Goal: Task Accomplishment & Management: Use online tool/utility

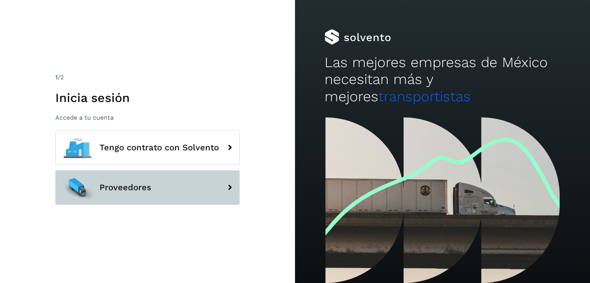
click at [179, 175] on button "Proveedores" at bounding box center [147, 188] width 184 height 35
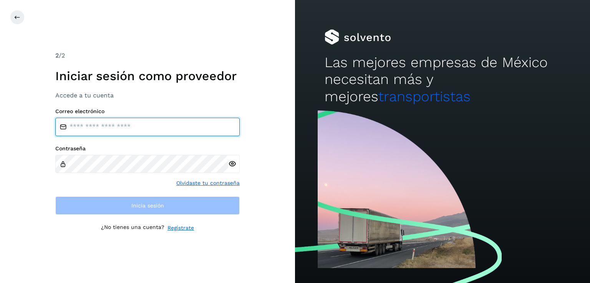
click at [92, 129] on input "email" at bounding box center [147, 127] width 184 height 18
type input "**********"
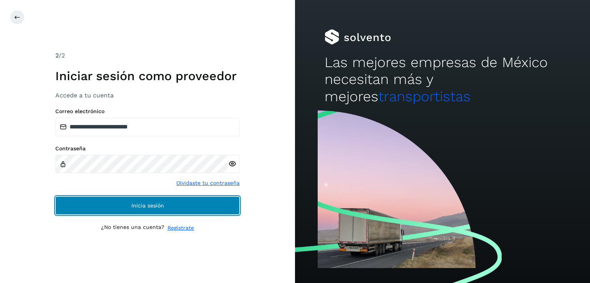
click at [145, 208] on span "Inicia sesión" at bounding box center [147, 205] width 33 height 5
click at [166, 197] on button "Inicia sesión" at bounding box center [147, 206] width 184 height 18
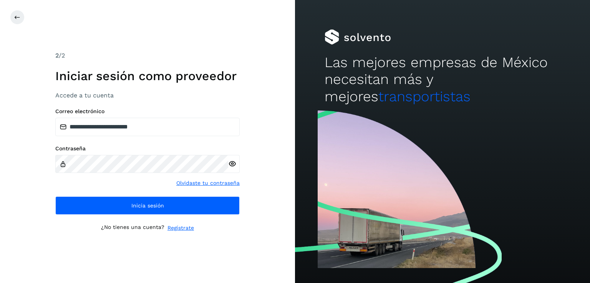
click at [232, 164] on icon at bounding box center [232, 164] width 8 height 8
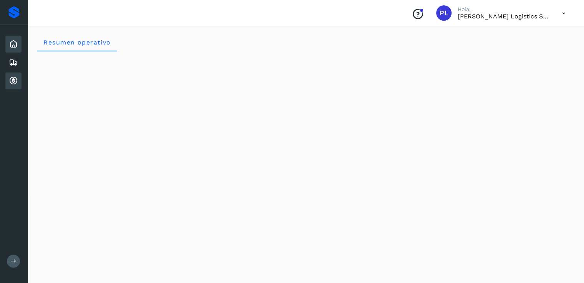
click at [16, 79] on icon at bounding box center [13, 80] width 9 height 9
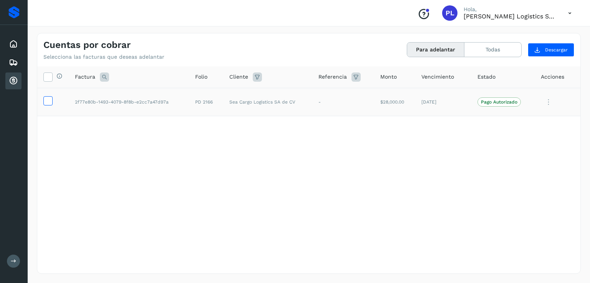
click at [50, 100] on icon at bounding box center [48, 100] width 8 height 8
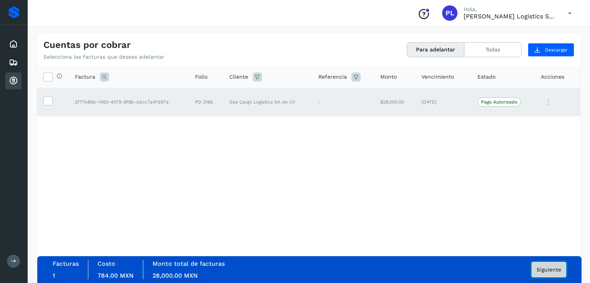
click at [543, 266] on button "Siguiente" at bounding box center [548, 269] width 35 height 15
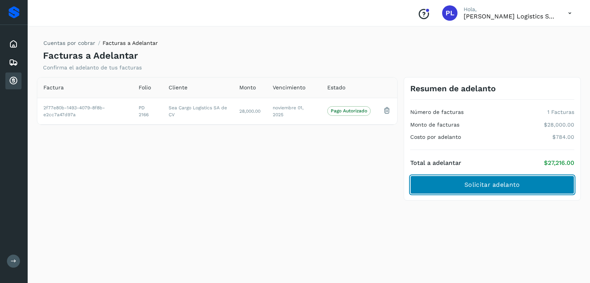
click at [447, 185] on button "Solicitar adelanto" at bounding box center [492, 185] width 164 height 18
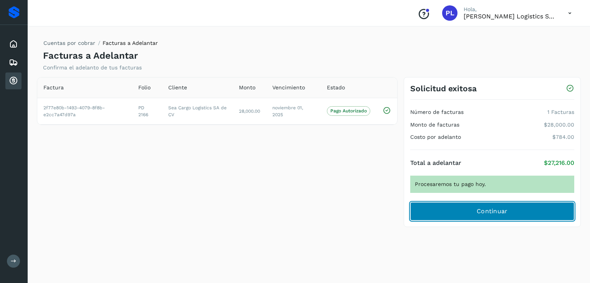
click at [468, 212] on button "Continuar" at bounding box center [492, 211] width 164 height 18
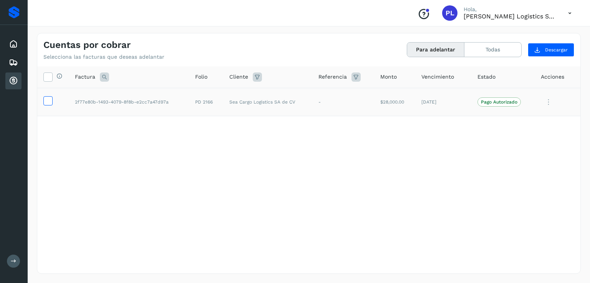
click at [44, 99] on icon at bounding box center [48, 100] width 8 height 8
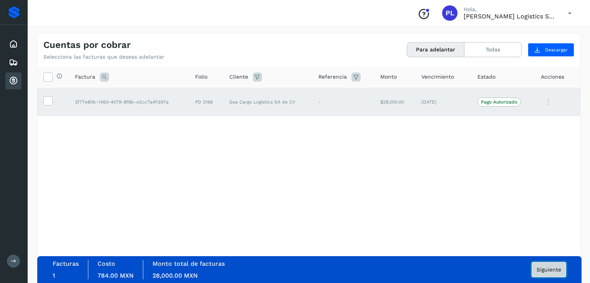
click at [542, 267] on span "Siguiente" at bounding box center [548, 269] width 25 height 5
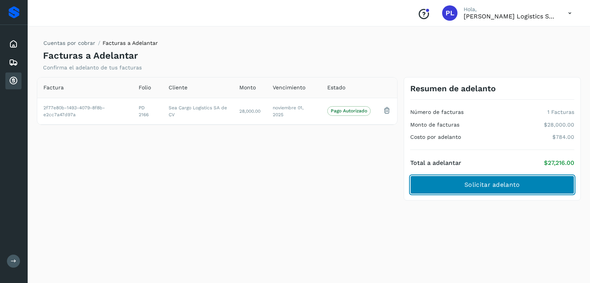
click at [455, 187] on button "Solicitar adelanto" at bounding box center [492, 185] width 164 height 18
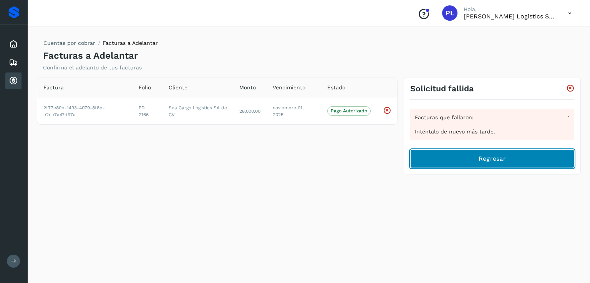
click at [451, 156] on button "Regresar" at bounding box center [492, 159] width 164 height 18
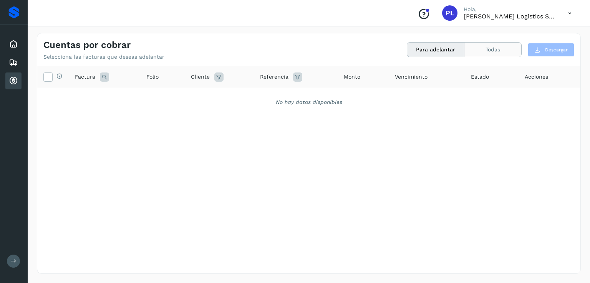
click at [484, 50] on button "Todas" at bounding box center [492, 50] width 57 height 14
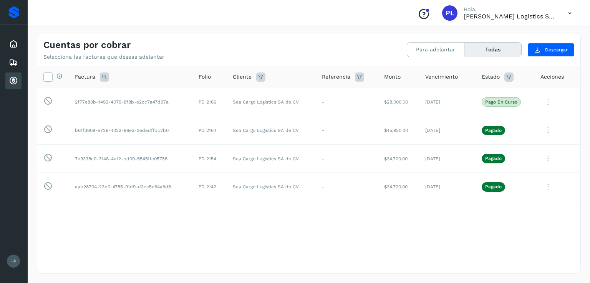
click at [568, 13] on icon at bounding box center [570, 13] width 16 height 16
click at [522, 29] on div "Cerrar sesión" at bounding box center [531, 34] width 91 height 15
